Goal: Task Accomplishment & Management: Manage account settings

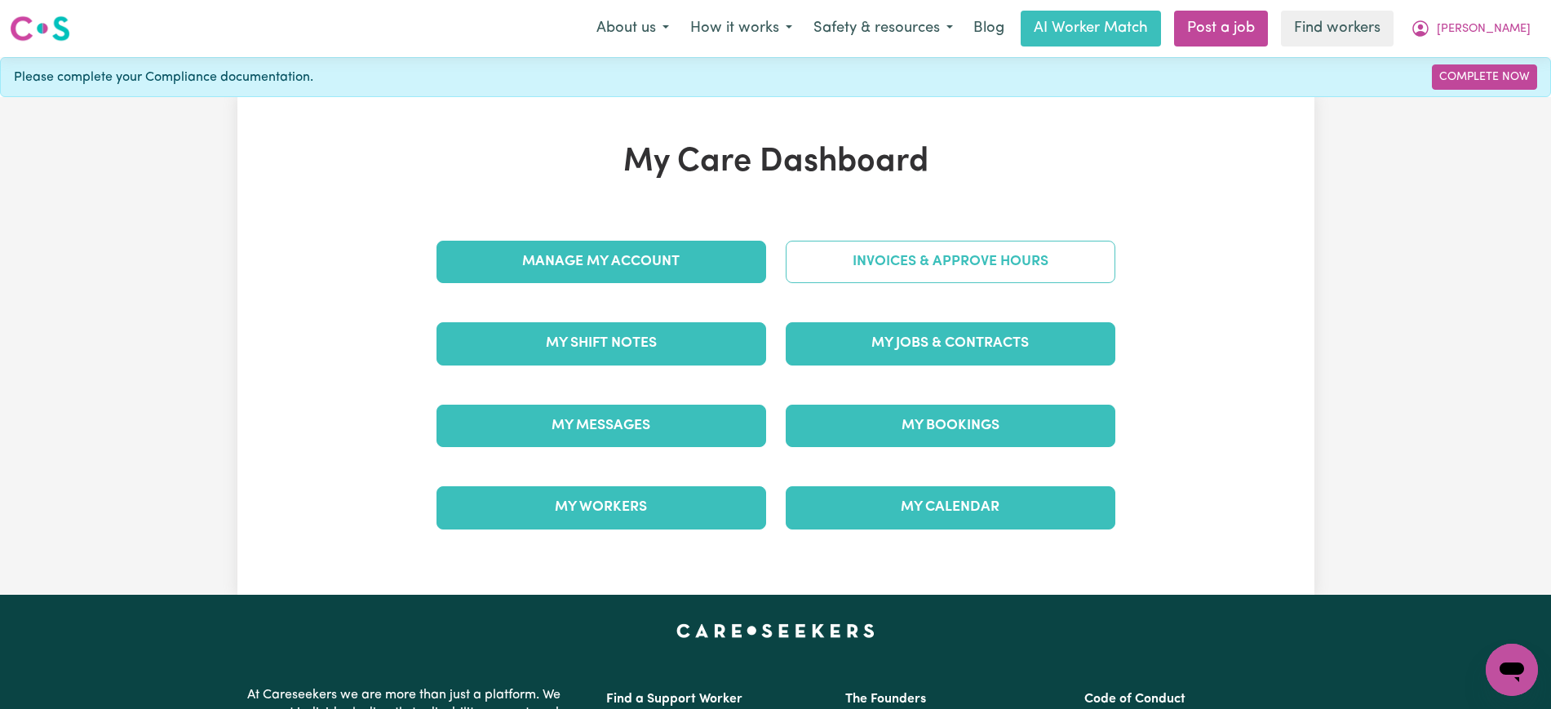
click at [818, 273] on link "Invoices & Approve Hours" at bounding box center [951, 262] width 330 height 42
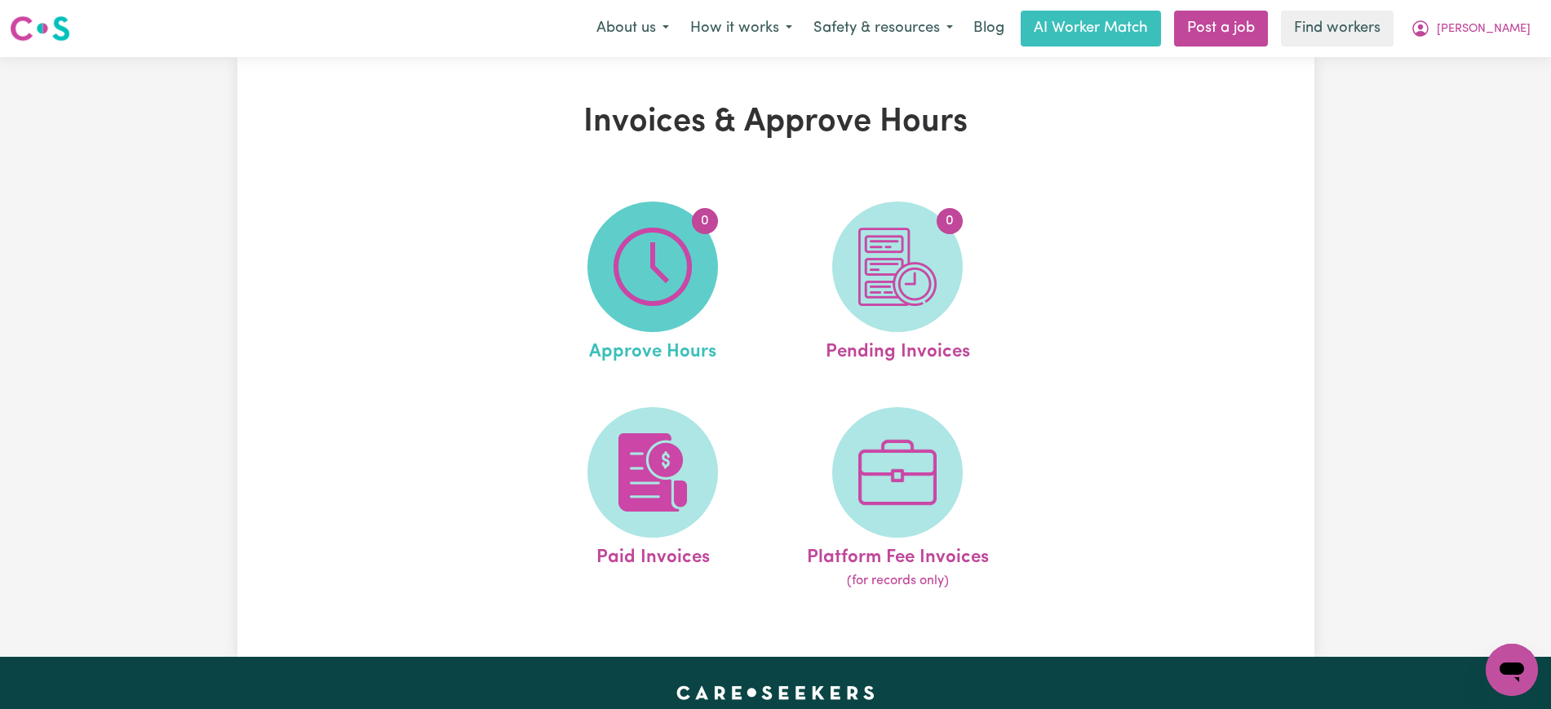
click at [641, 273] on img at bounding box center [653, 267] width 78 height 78
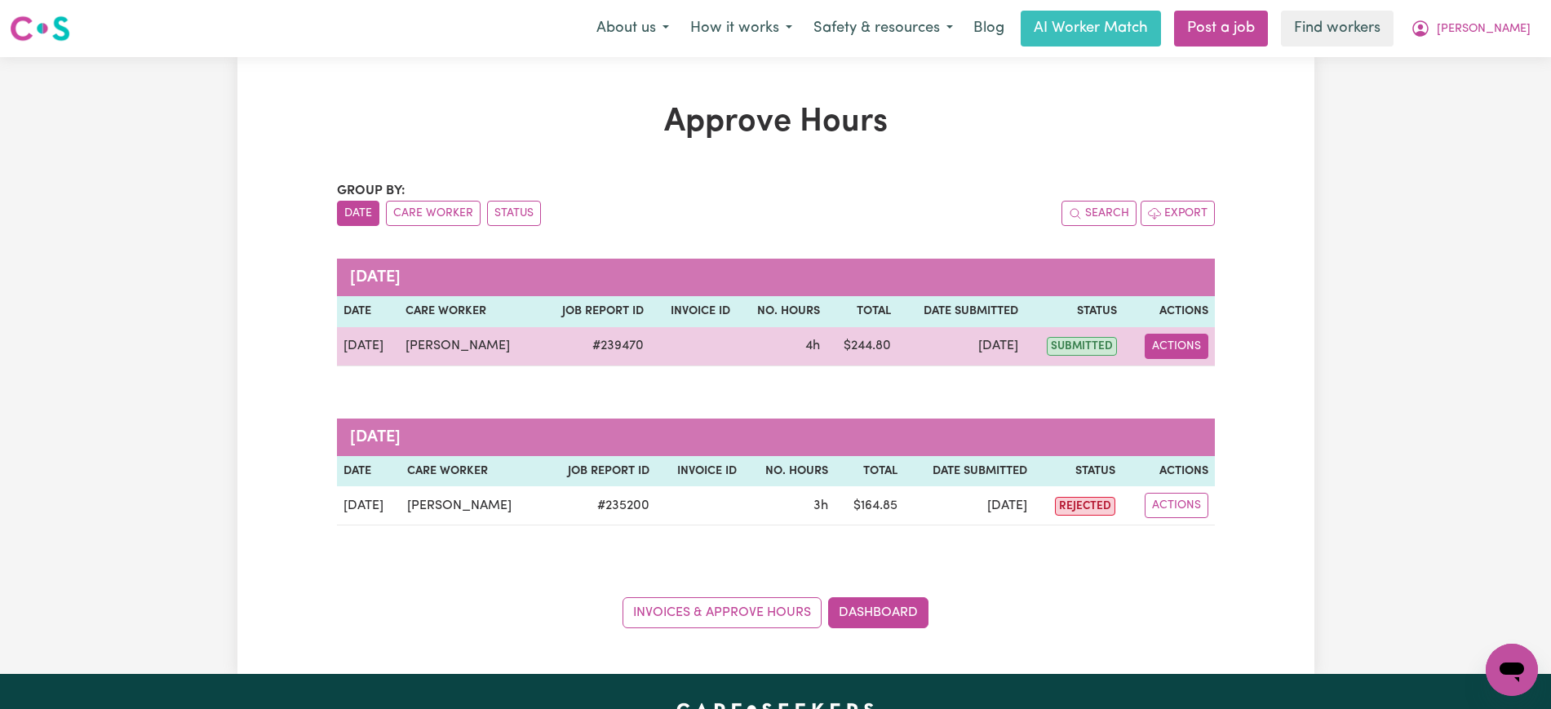
click at [1188, 345] on button "Actions" at bounding box center [1177, 346] width 64 height 25
click at [1208, 383] on link "View Job Report" at bounding box center [1217, 384] width 140 height 33
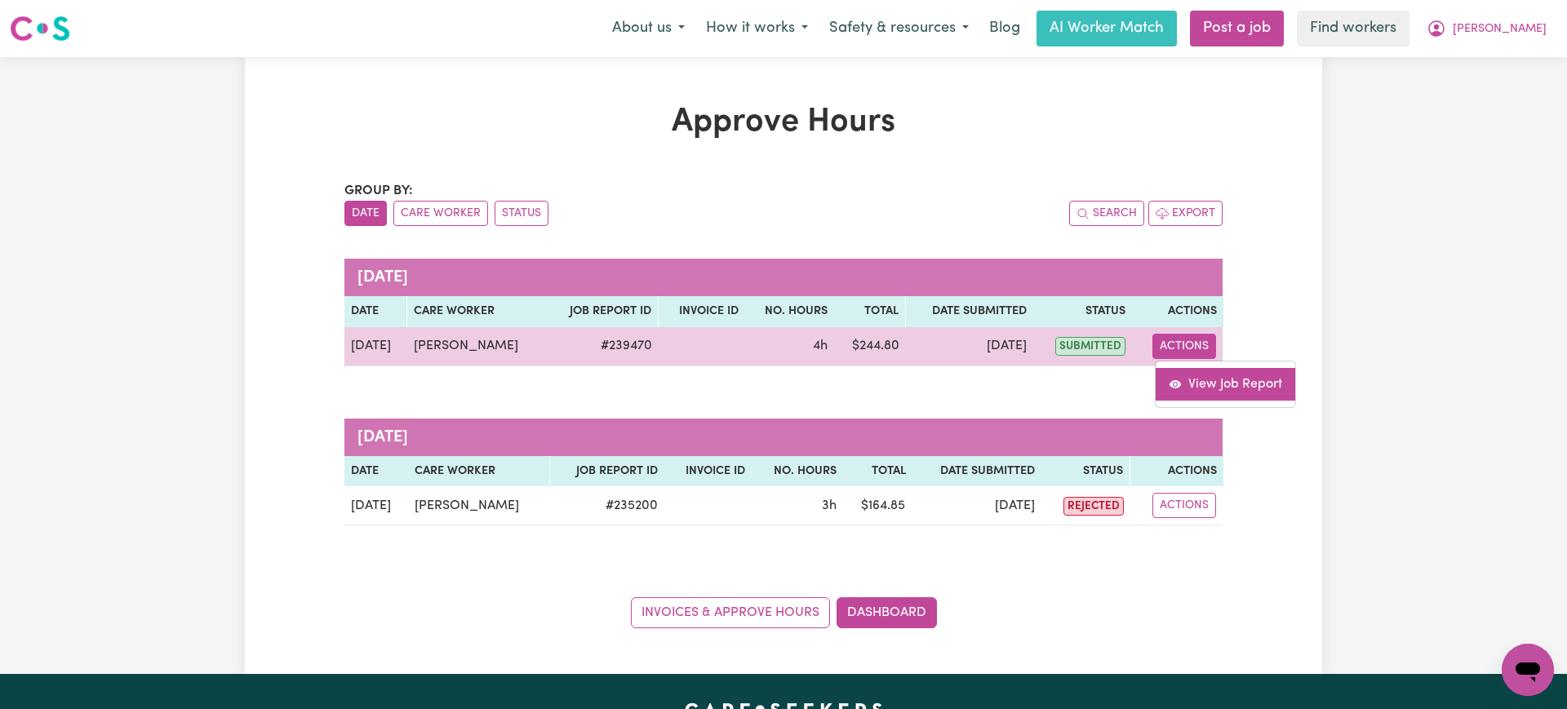
select select "pm"
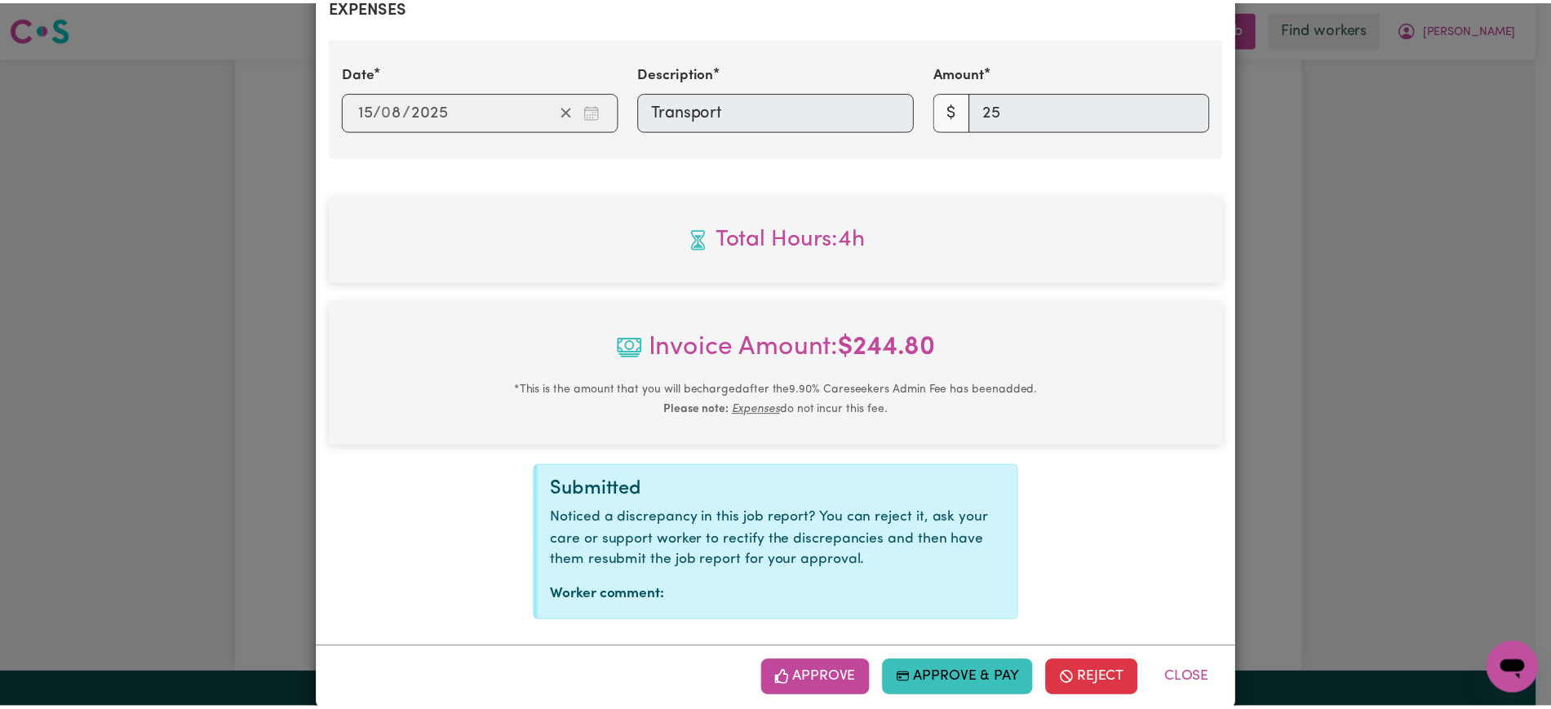
scroll to position [649, 0]
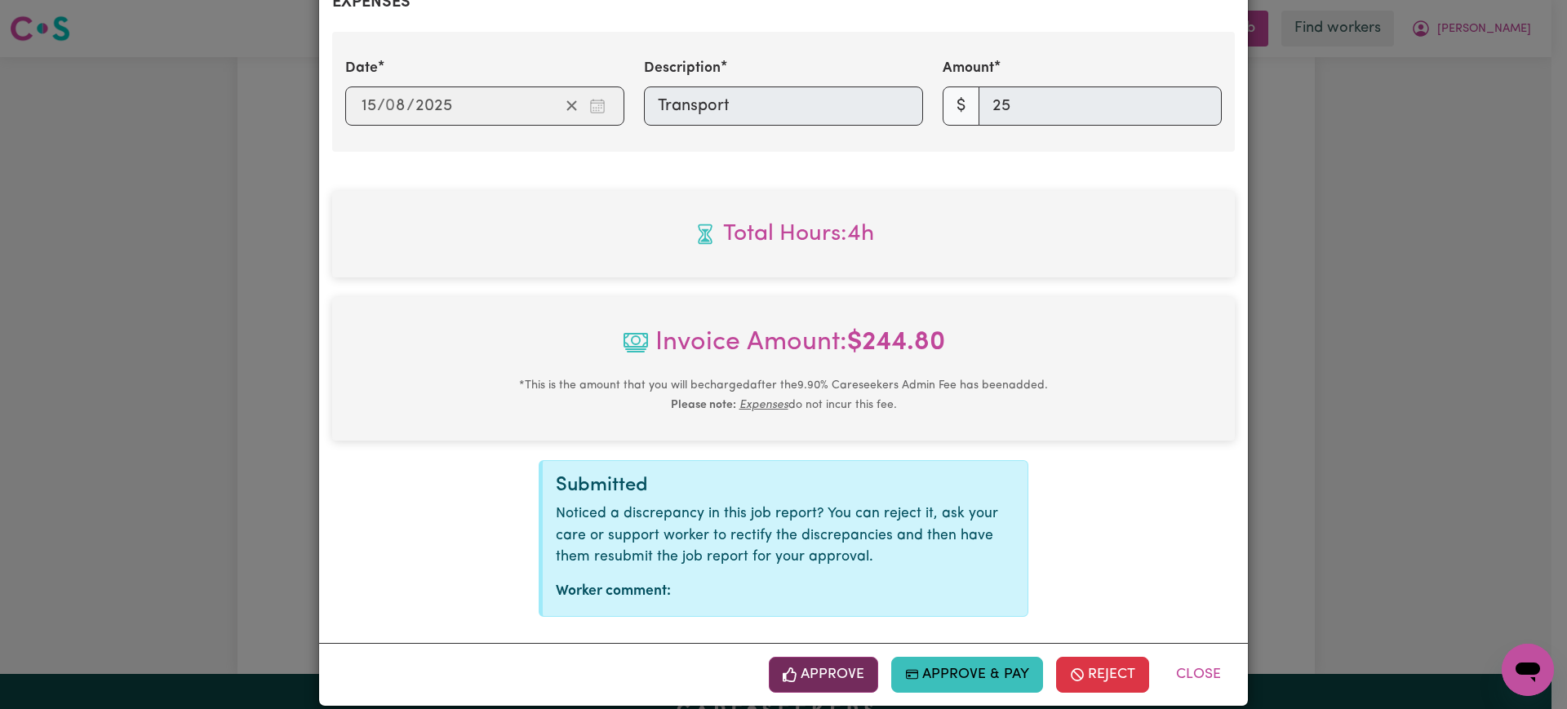
click at [847, 657] on button "Approve" at bounding box center [823, 675] width 109 height 36
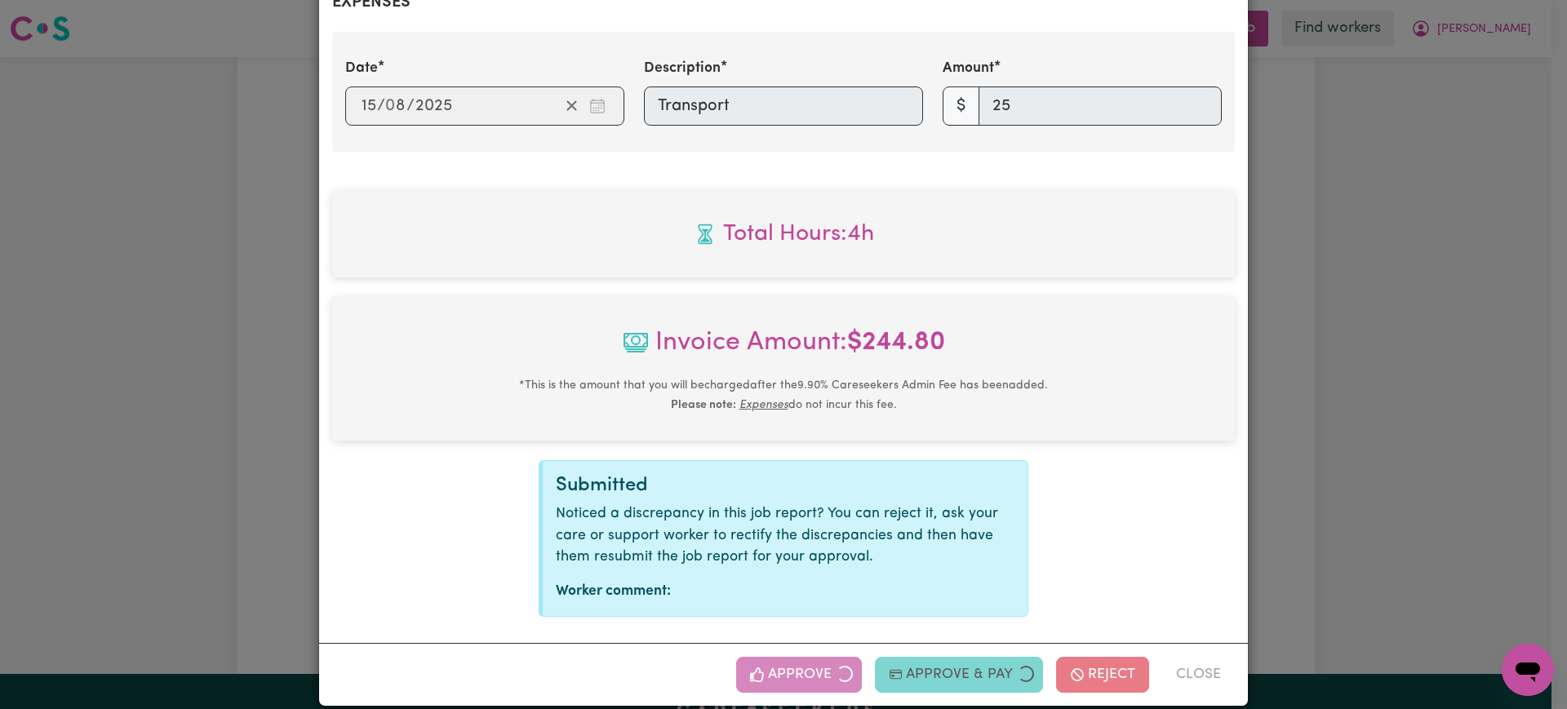
click at [1383, 414] on div "Job Report # 239470 - [PERSON_NAME] Summary Job report # 239470 Client name: [P…" at bounding box center [783, 354] width 1567 height 709
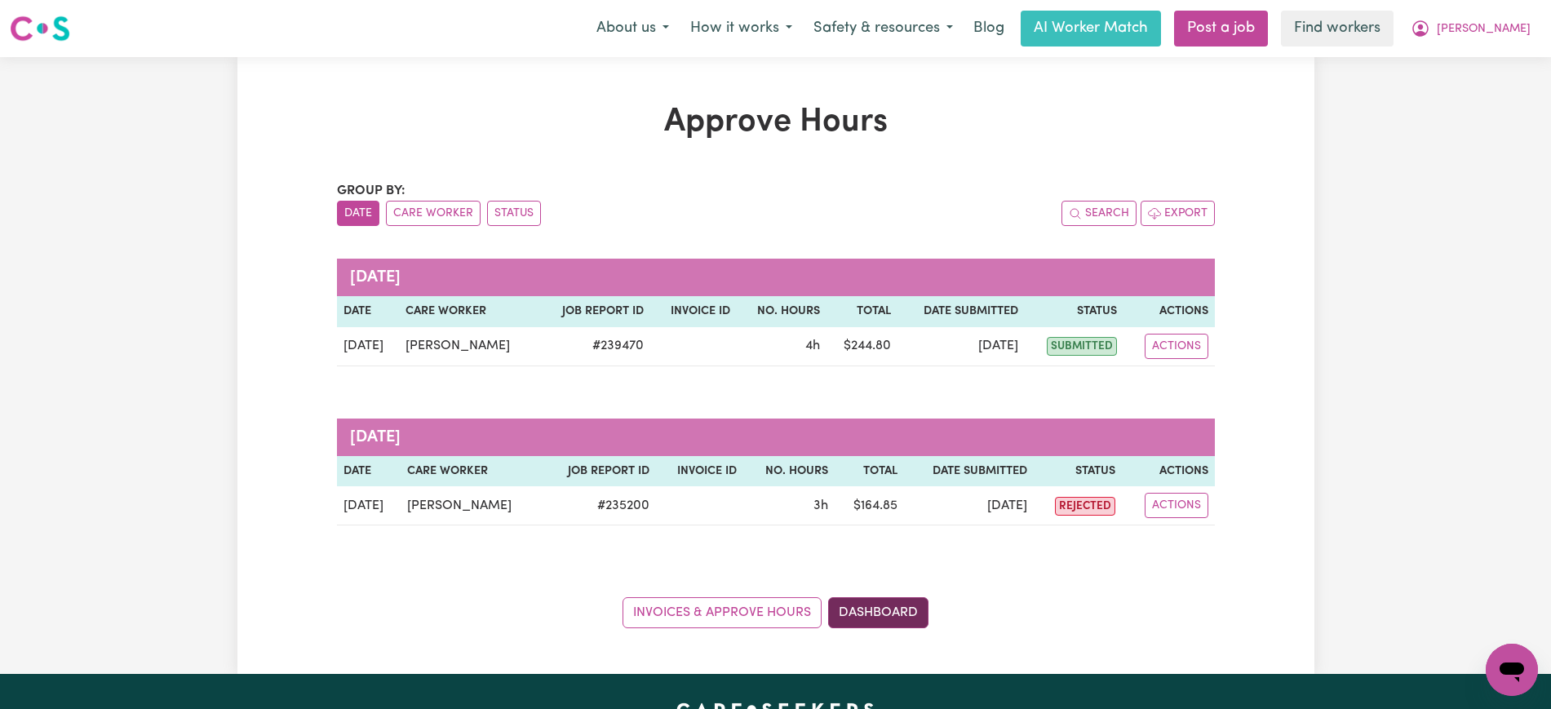
click at [862, 606] on link "Dashboard" at bounding box center [878, 612] width 100 height 31
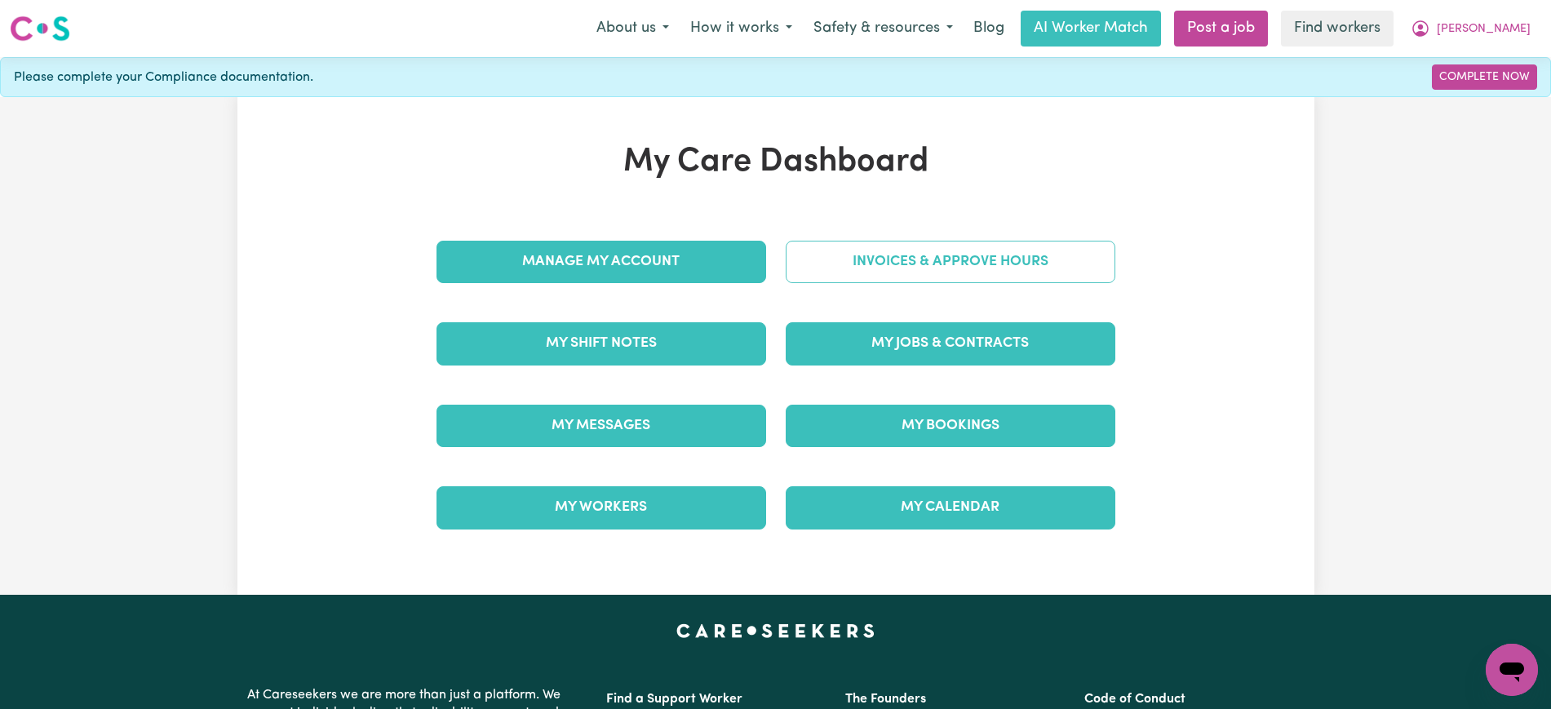
click at [910, 271] on link "Invoices & Approve Hours" at bounding box center [951, 262] width 330 height 42
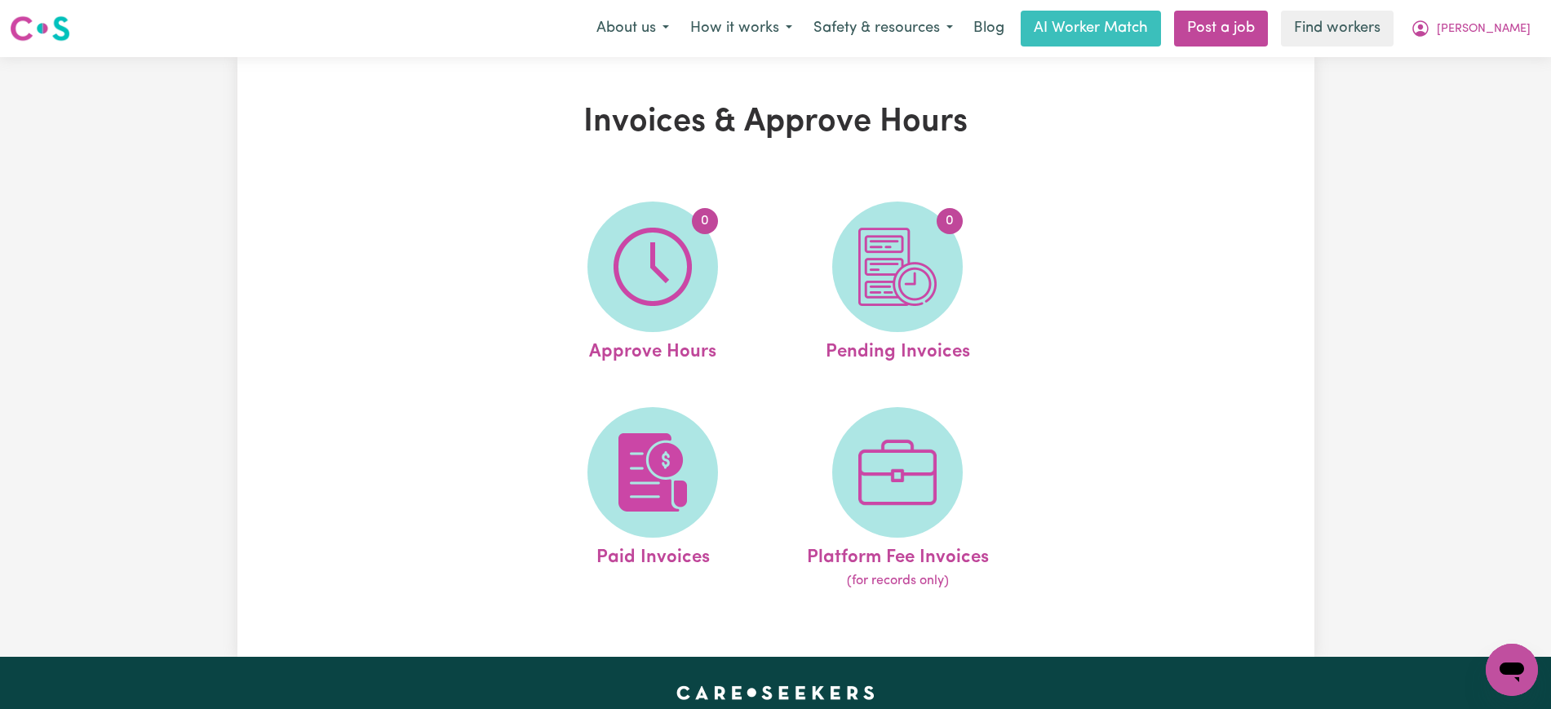
click at [924, 290] on img at bounding box center [897, 267] width 78 height 78
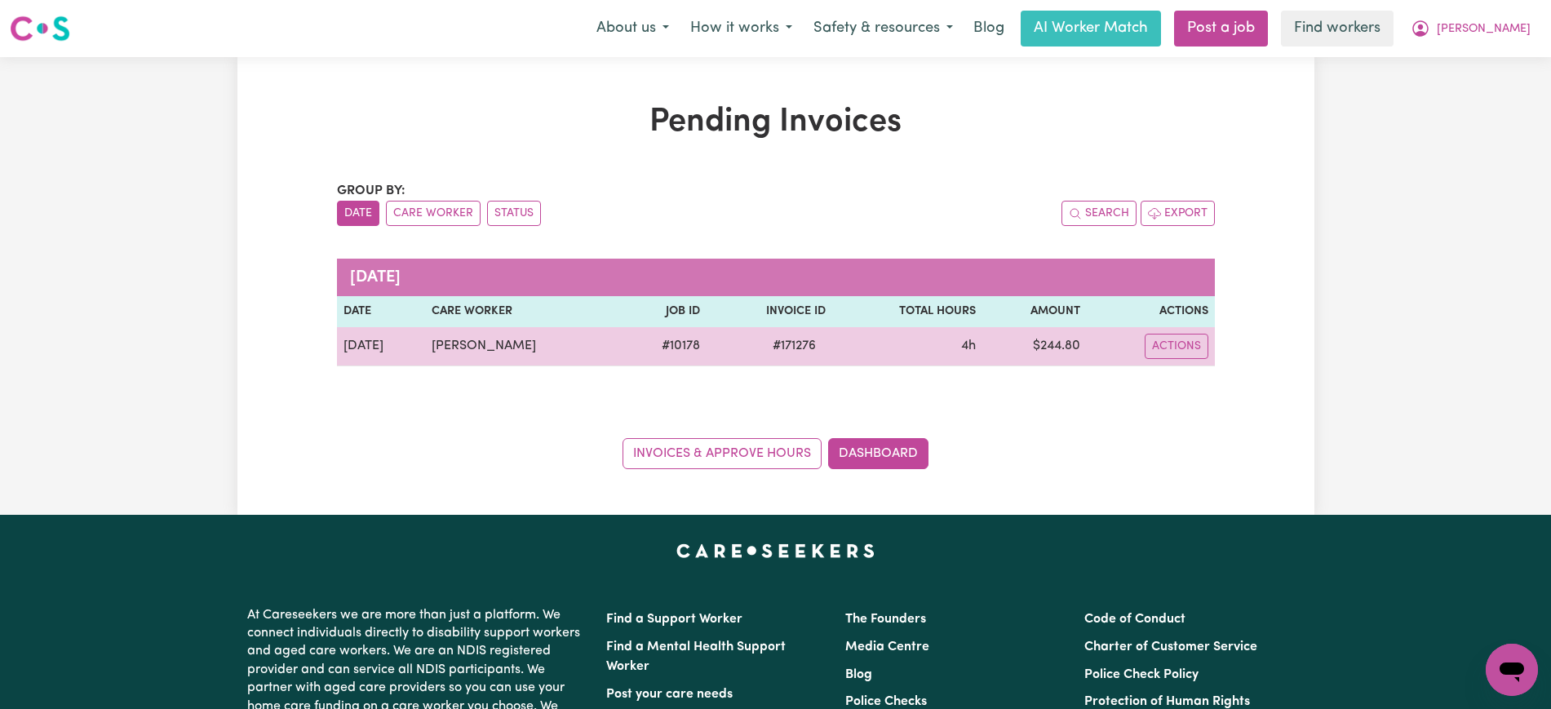
click at [789, 344] on span "# 171276" at bounding box center [794, 346] width 63 height 20
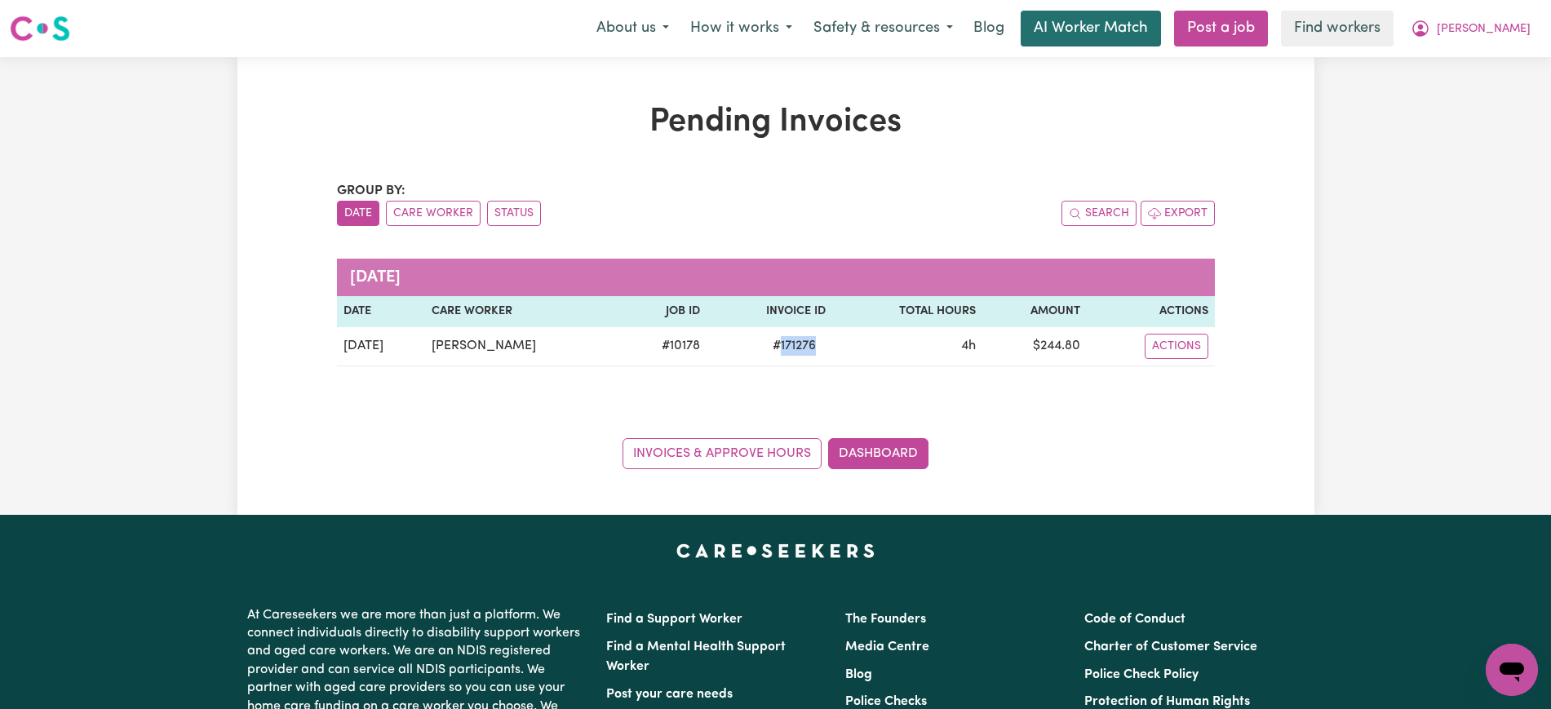
copy span "171276"
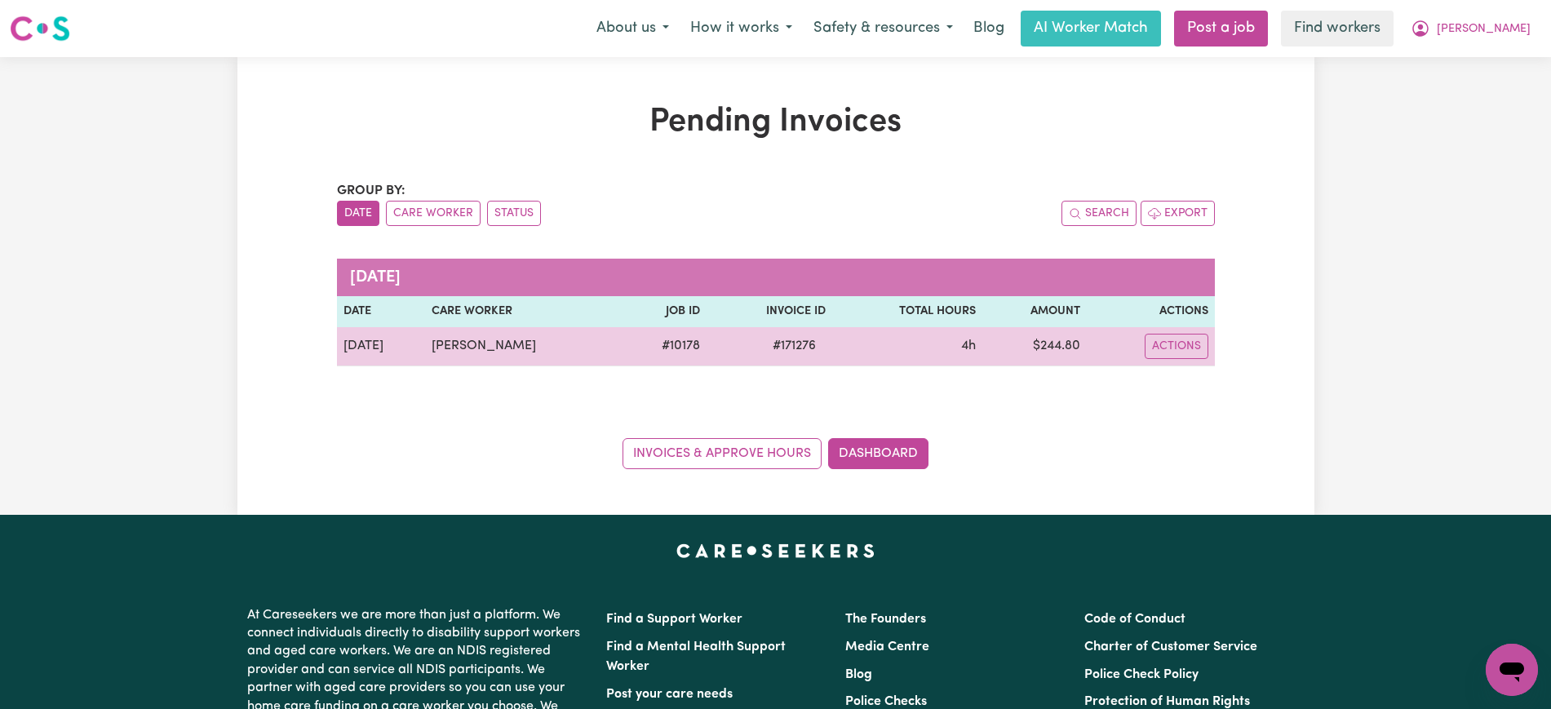
click at [1057, 344] on td "$ 244.80" at bounding box center [1034, 346] width 104 height 39
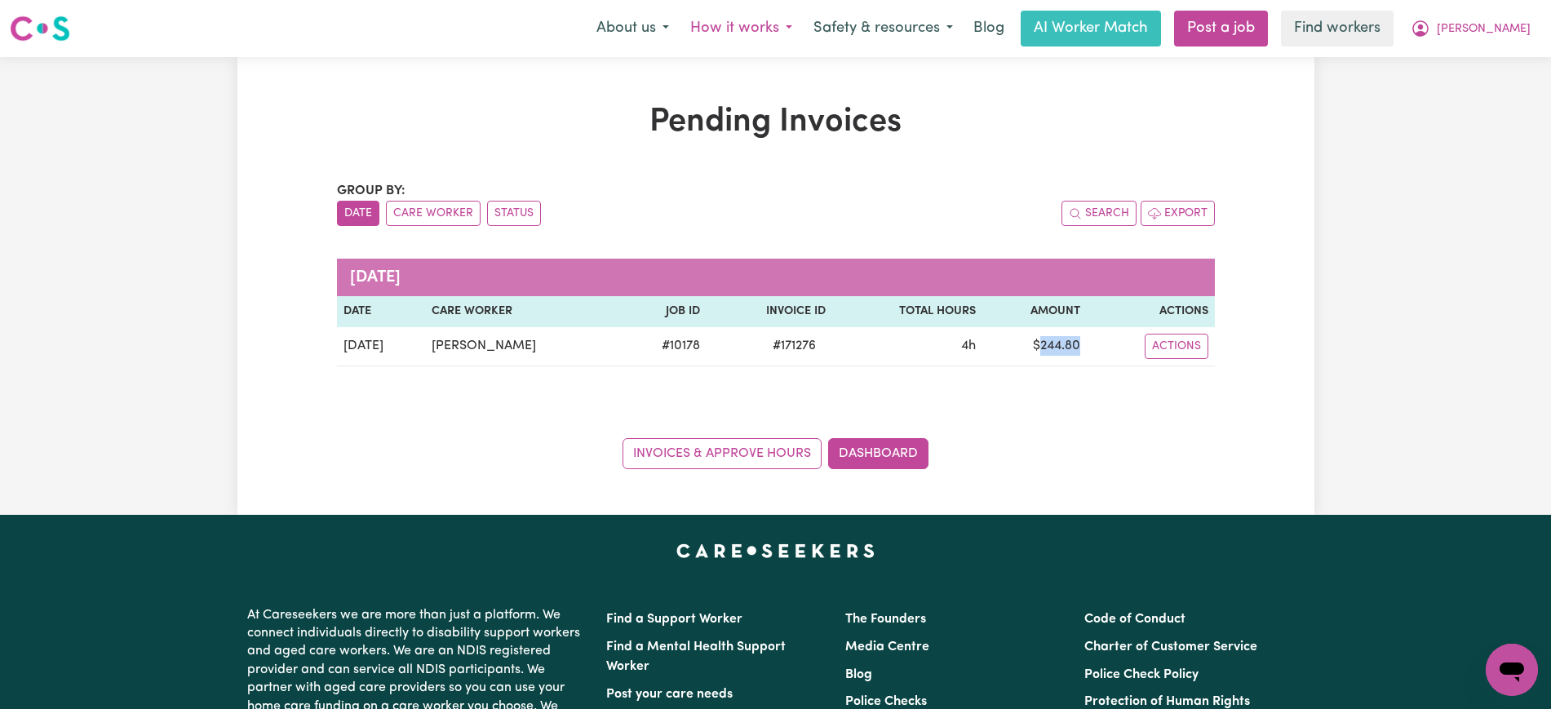
copy td "244.80"
click at [1494, 29] on button "[PERSON_NAME]" at bounding box center [1470, 28] width 141 height 34
click at [1483, 101] on link "Logout" at bounding box center [1475, 93] width 129 height 31
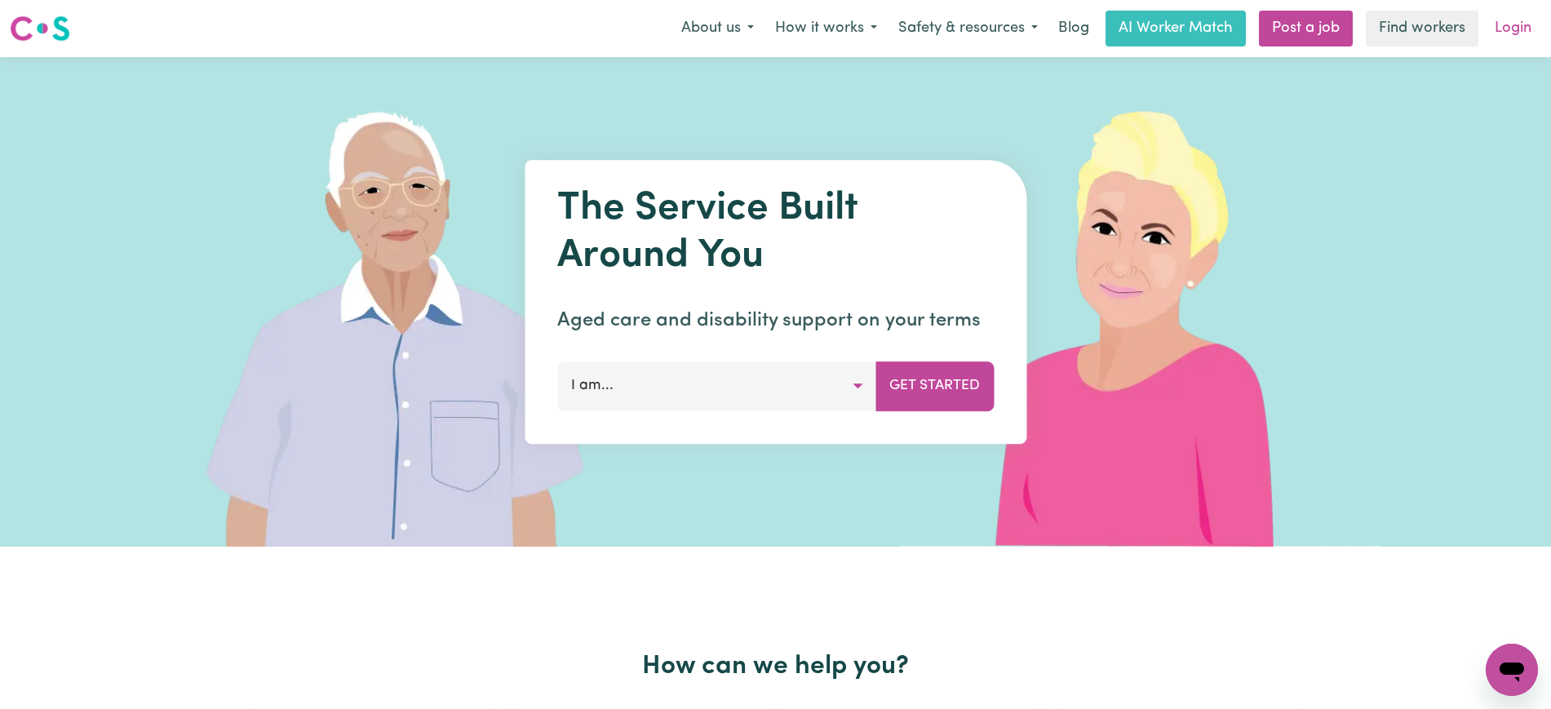
click at [1513, 34] on link "Login" at bounding box center [1513, 29] width 56 height 36
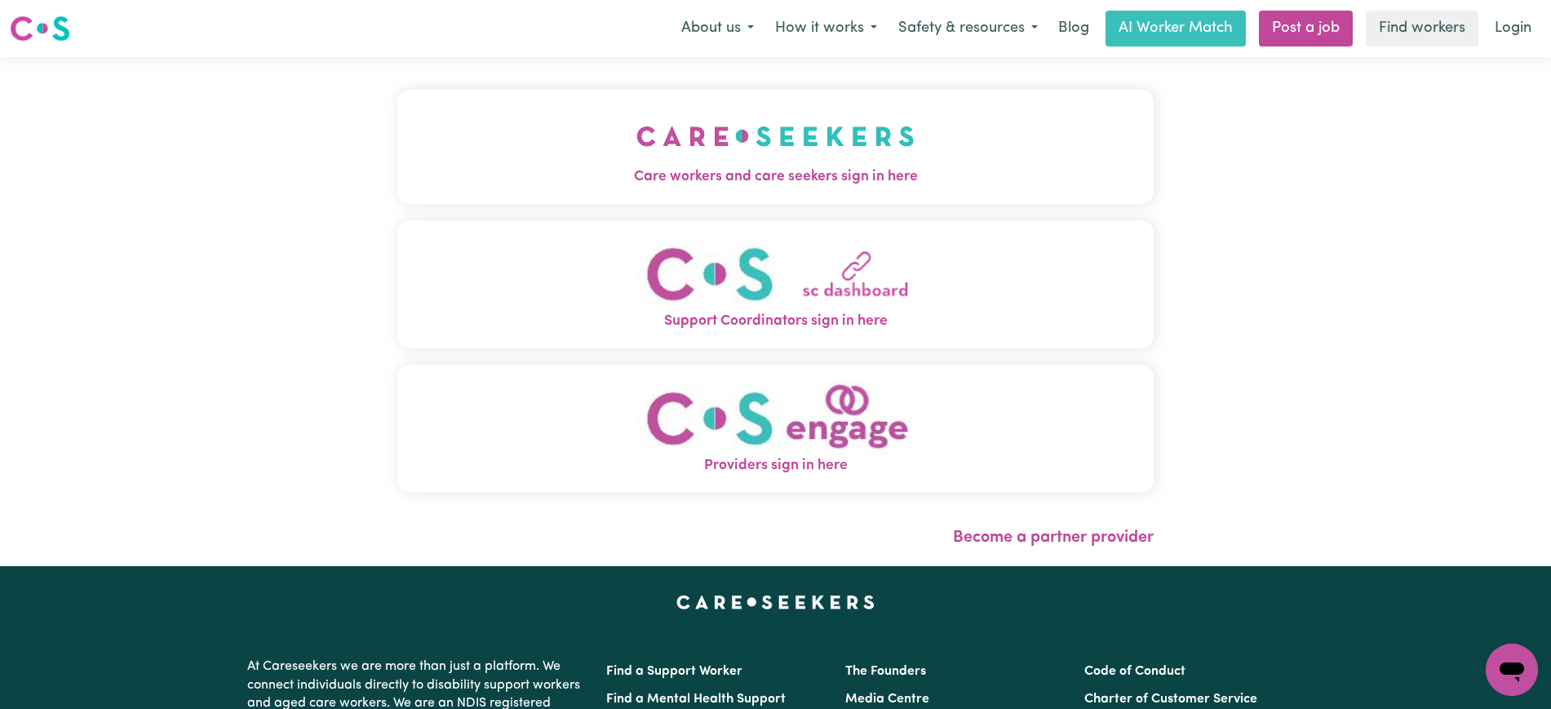
click at [614, 145] on button "Care workers and care seekers sign in here" at bounding box center [775, 147] width 756 height 114
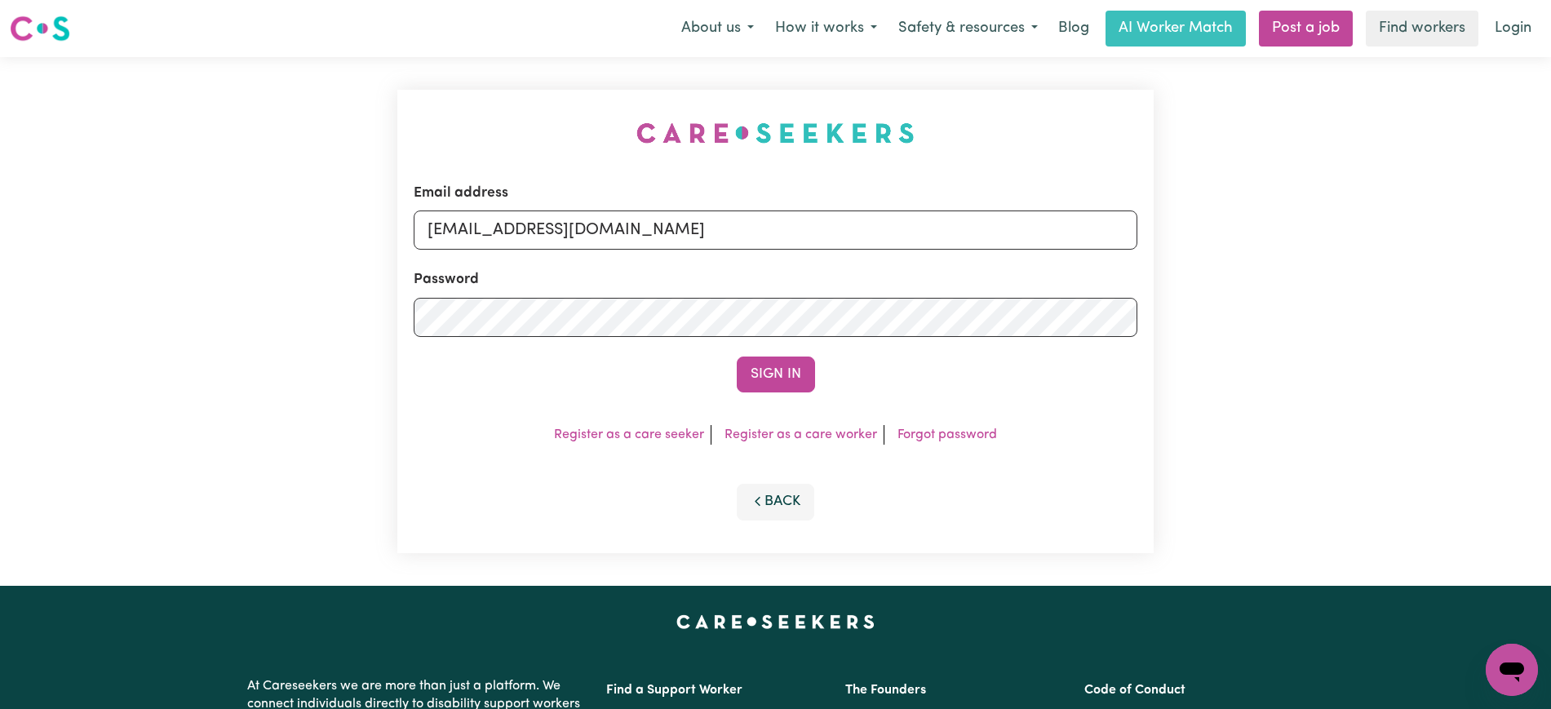
click at [528, 80] on div "Email address [EMAIL_ADDRESS][DOMAIN_NAME] Password Sign In Register as a care …" at bounding box center [776, 321] width 776 height 529
drag, startPoint x: 526, startPoint y: 236, endPoint x: 1566, endPoint y: 252, distance: 1039.6
click at [1550, 252] on html "Menu About us How it works Safety & resources Blog AI Worker Match Post a job F…" at bounding box center [775, 617] width 1551 height 1235
type input "[EMAIL_ADDRESS][DOMAIN_NAME]"
click at [737, 357] on button "Sign In" at bounding box center [776, 375] width 78 height 36
